Goal: Find specific page/section: Find specific page/section

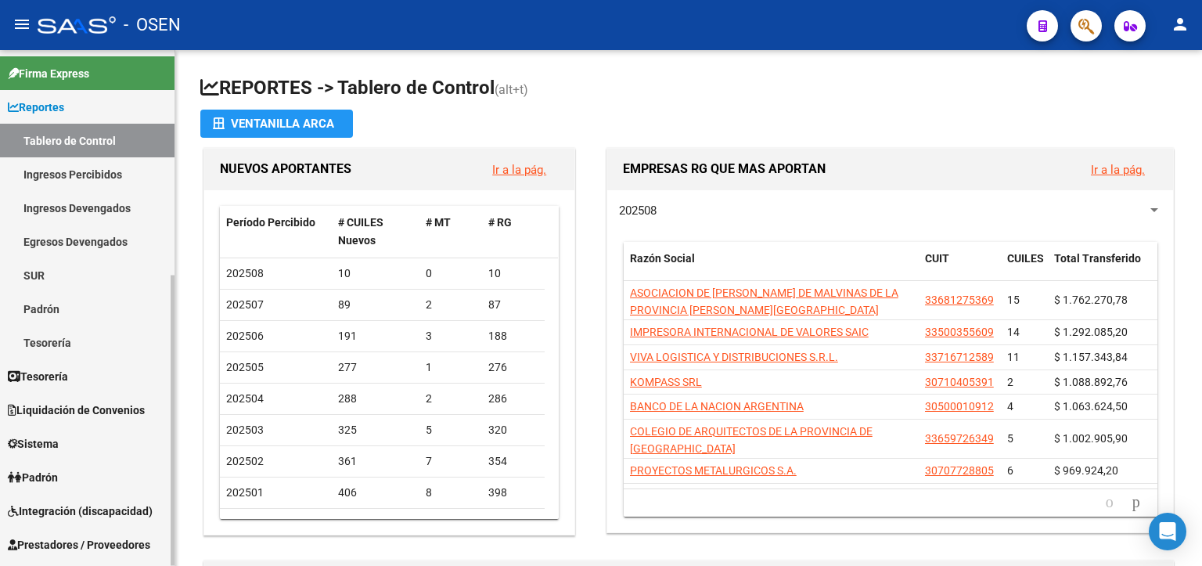
click at [67, 202] on link "Ingresos Devengados" at bounding box center [87, 208] width 175 height 34
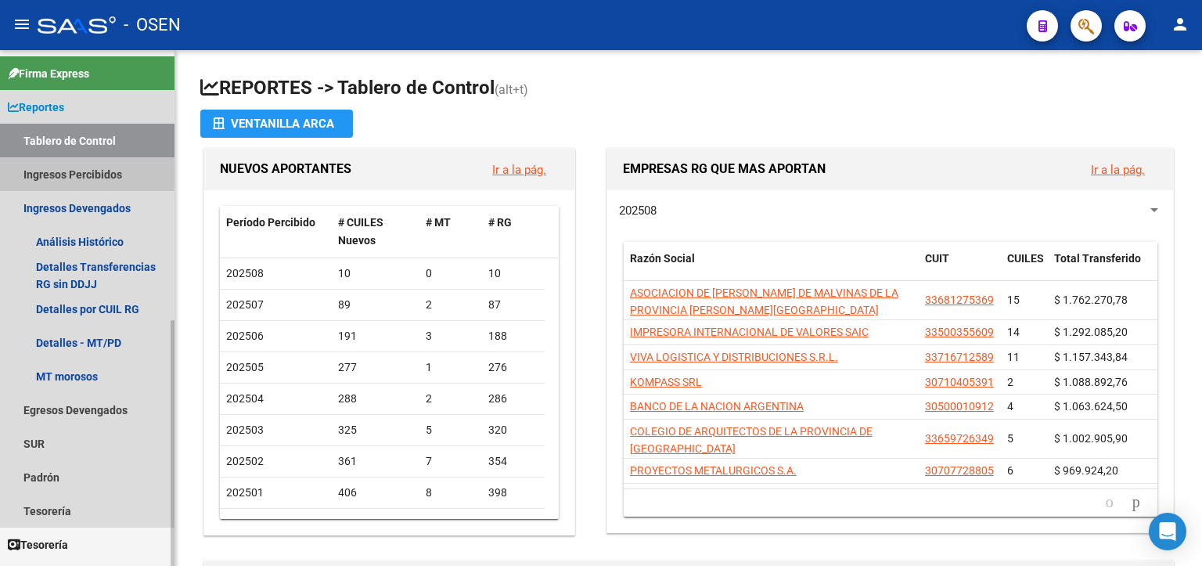
click at [72, 171] on link "Ingresos Percibidos" at bounding box center [87, 174] width 175 height 34
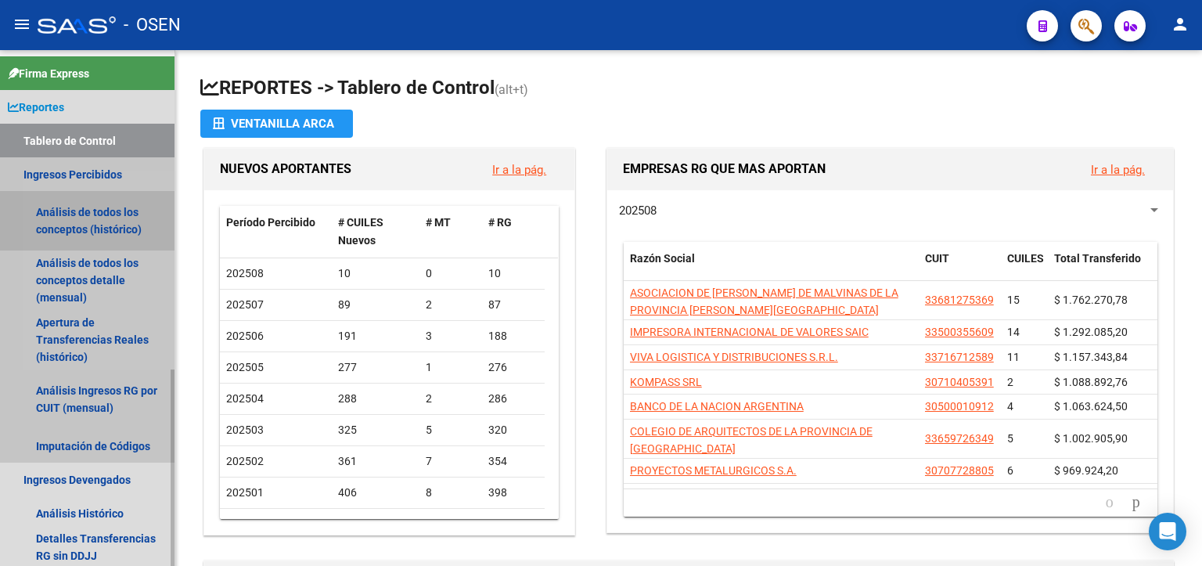
click at [79, 225] on link "Análisis de todos los conceptos (histórico)" at bounding box center [87, 220] width 175 height 59
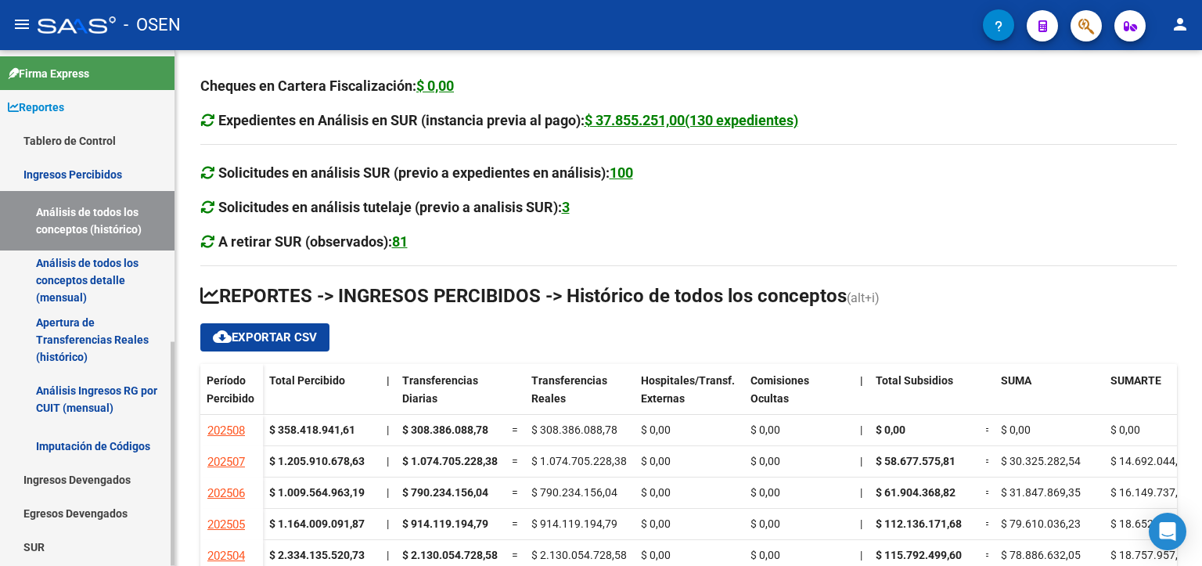
click at [76, 474] on link "Ingresos Devengados" at bounding box center [87, 480] width 175 height 34
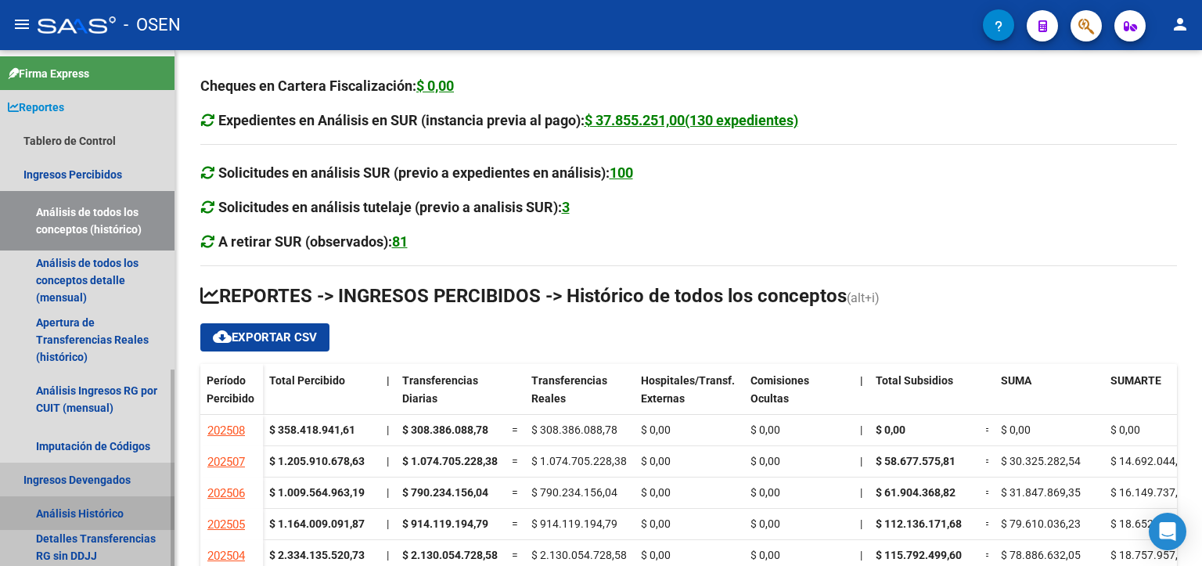
click at [54, 514] on link "Análisis Histórico" at bounding box center [87, 513] width 175 height 34
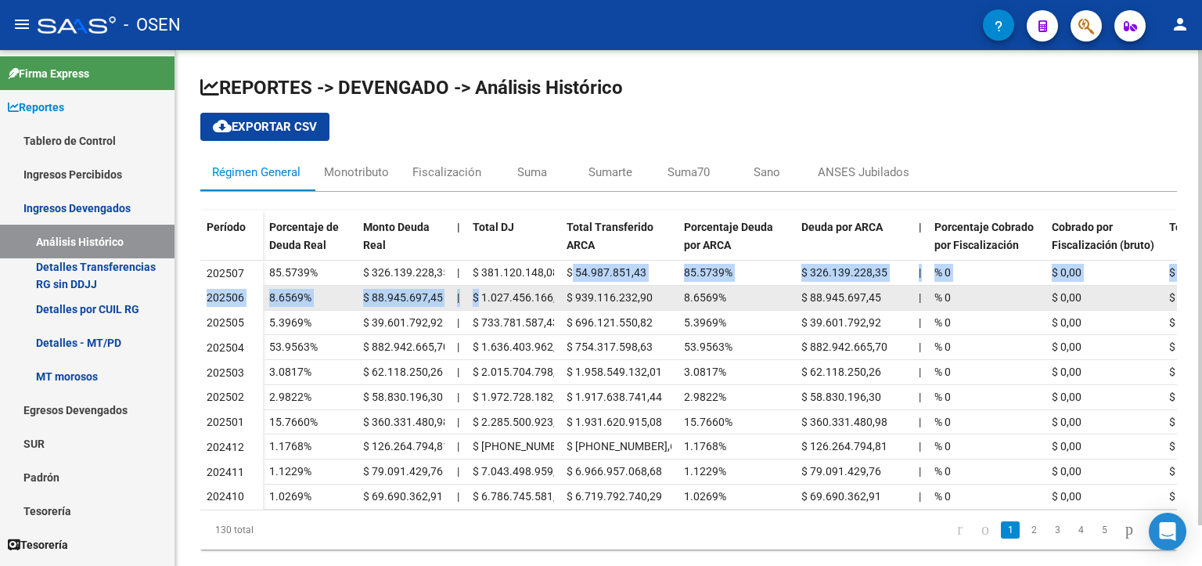
scroll to position [0, 14]
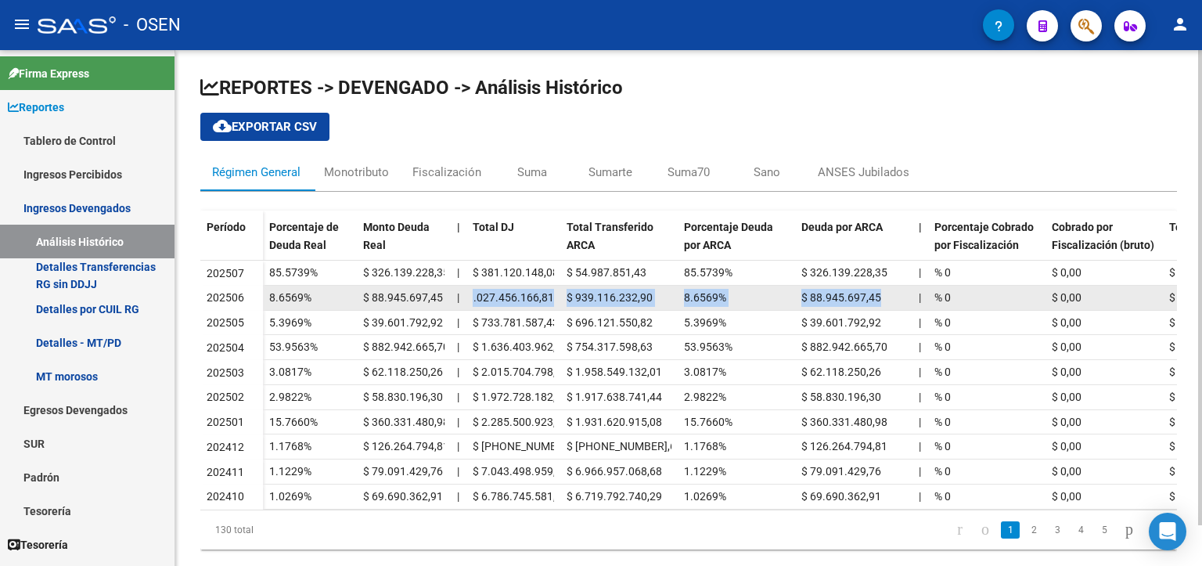
drag, startPoint x: 479, startPoint y: 294, endPoint x: 892, endPoint y: 306, distance: 413.4
click at [892, 306] on div "8.6569% $ 88.945.697,45 | $ 1.027.456.166,81 $ 939.116.232,90 8.6569% $ 88.945.…" at bounding box center [1045, 298] width 1565 height 25
